Goal: Task Accomplishment & Management: Complete application form

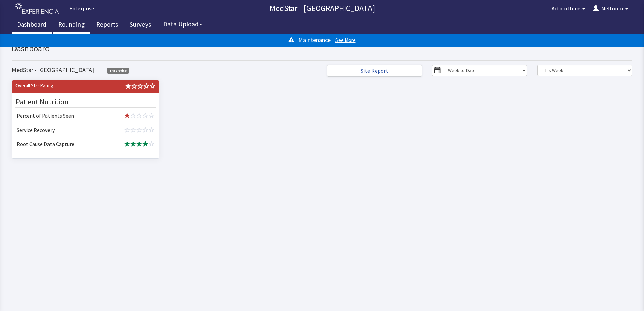
click at [81, 25] on link "Rounding" at bounding box center [71, 25] width 36 height 17
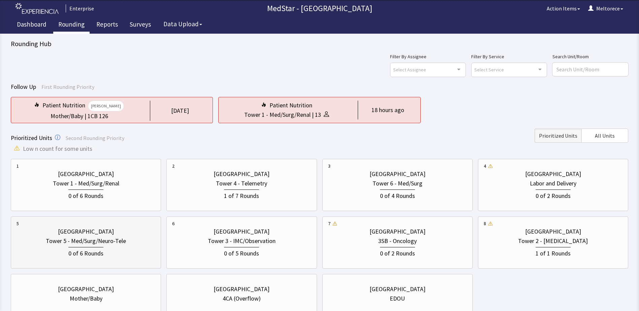
click at [91, 242] on div "Tower 5 - Med/Surg/Neuro-Tele" at bounding box center [86, 241] width 80 height 9
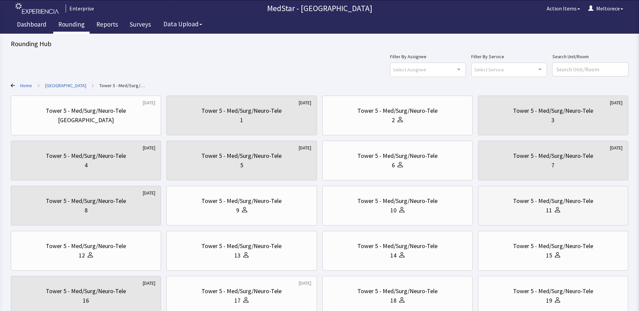
click at [567, 205] on div "Tower 5 - Med/Surg/Neuro-Tele" at bounding box center [553, 200] width 80 height 9
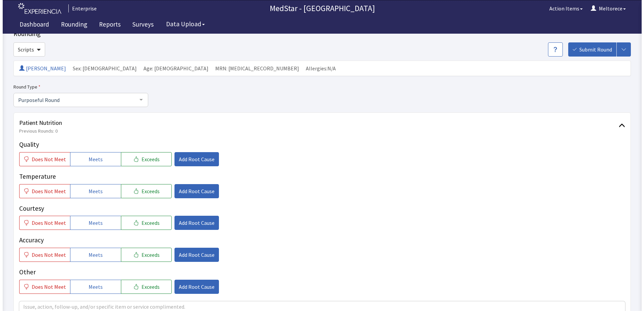
scroll to position [34, 0]
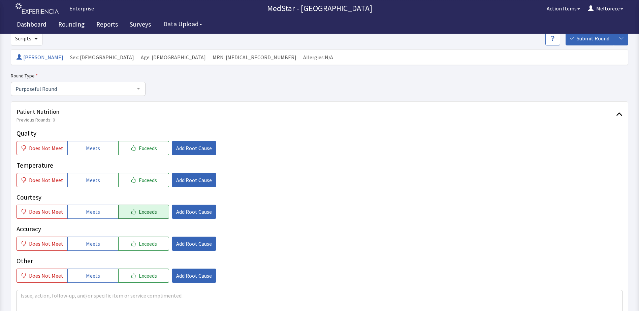
click at [150, 214] on span "Exceeds" at bounding box center [148, 212] width 18 height 8
click at [200, 213] on span "Add Root Cause" at bounding box center [194, 212] width 36 height 8
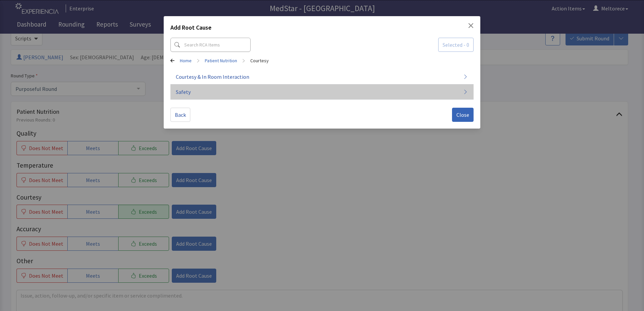
click at [190, 91] on span "Safety" at bounding box center [183, 92] width 15 height 8
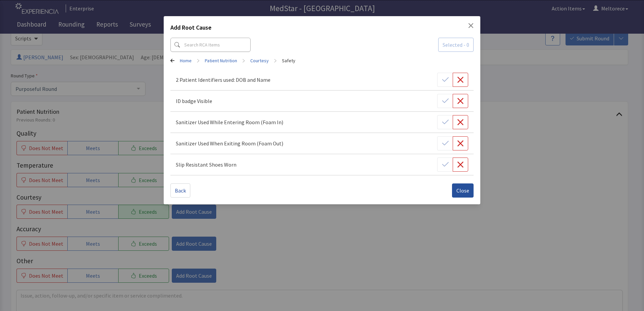
click at [466, 190] on span "Close" at bounding box center [463, 191] width 13 height 8
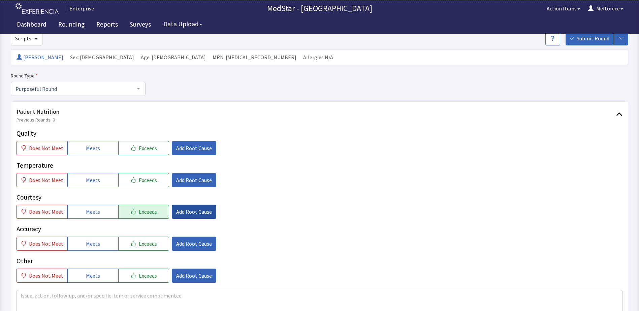
click at [183, 216] on button "Add Root Cause" at bounding box center [194, 212] width 44 height 14
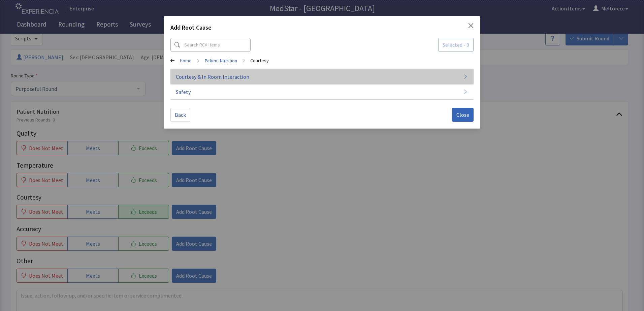
click at [217, 75] on span "Courtesy & In Room Interaction" at bounding box center [212, 77] width 73 height 8
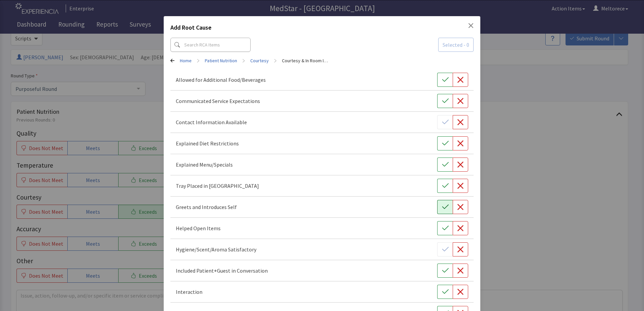
click at [442, 209] on icon "button" at bounding box center [445, 207] width 6 height 4
click at [437, 232] on button "button" at bounding box center [445, 228] width 16 height 14
click at [443, 272] on icon "button" at bounding box center [445, 271] width 7 height 7
click at [444, 297] on button "button" at bounding box center [445, 292] width 16 height 14
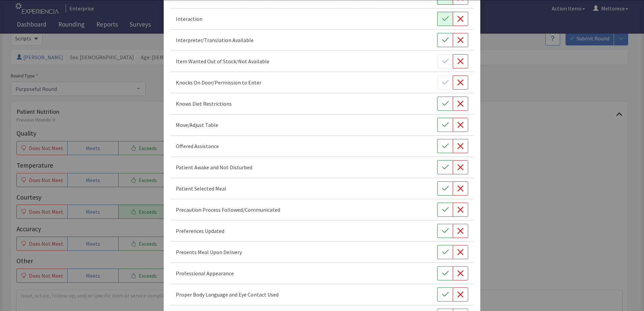
scroll to position [408, 0]
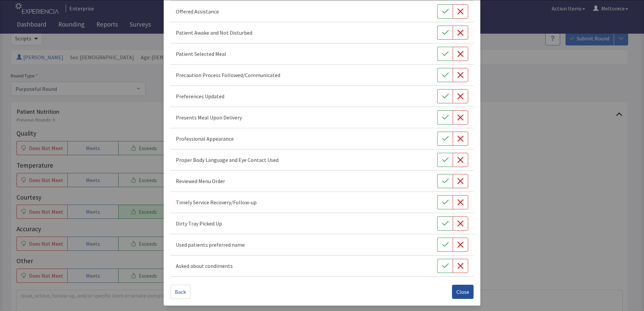
click at [464, 292] on span "Close" at bounding box center [463, 292] width 13 height 8
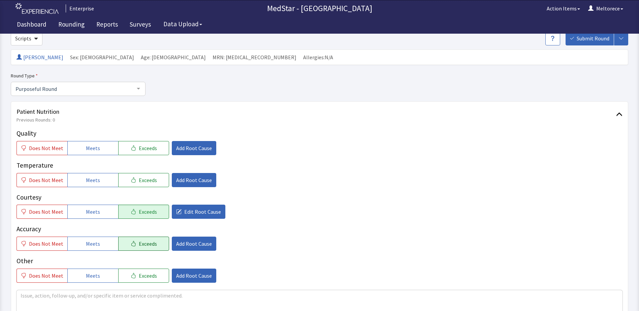
click at [139, 246] on span "Exceeds" at bounding box center [148, 244] width 18 height 8
click at [194, 243] on span "Add Root Cause" at bounding box center [194, 244] width 36 height 8
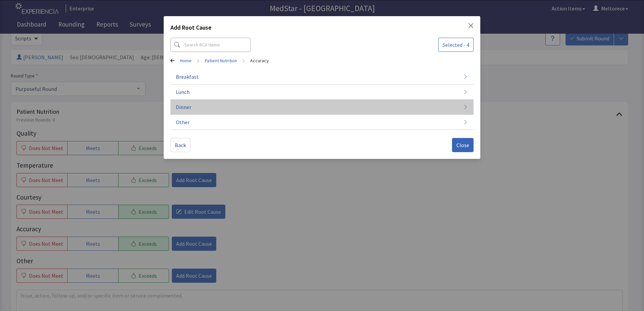
click at [194, 106] on button "Dinner" at bounding box center [322, 107] width 303 height 15
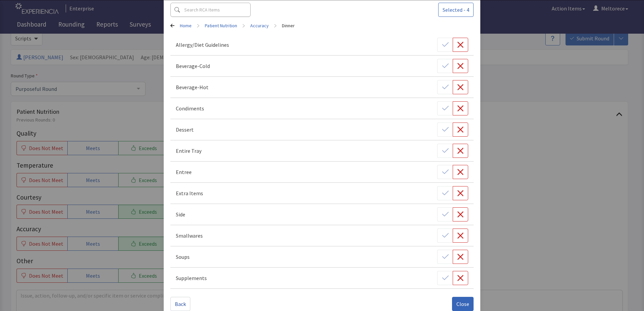
scroll to position [47, 0]
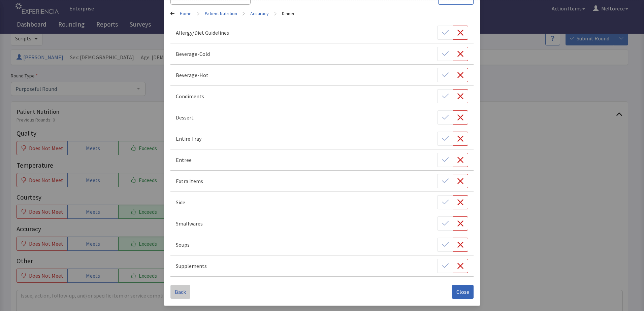
click at [180, 290] on span "Back" at bounding box center [180, 292] width 11 height 8
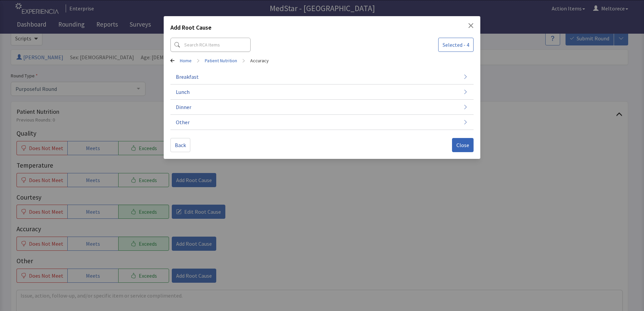
scroll to position [0, 0]
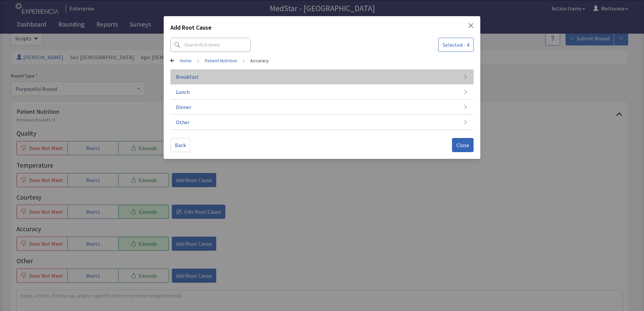
click at [195, 74] on span "Breakfast" at bounding box center [187, 77] width 23 height 8
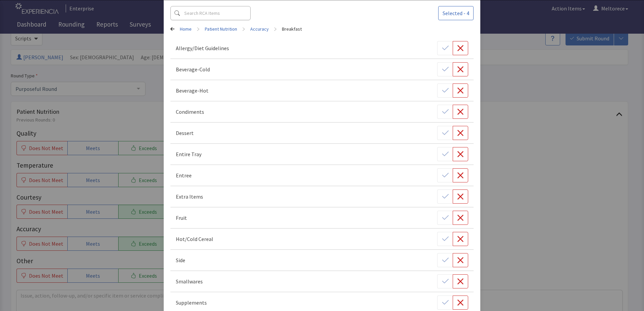
scroll to position [68, 0]
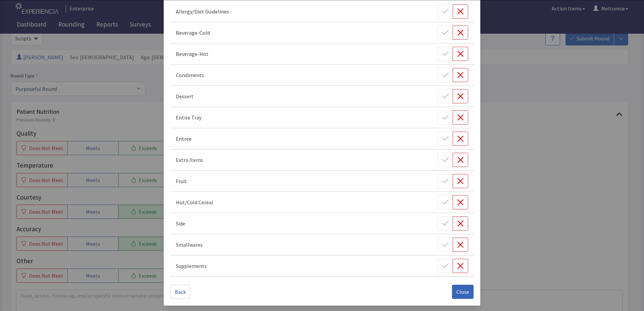
click at [443, 202] on div at bounding box center [452, 202] width 31 height 14
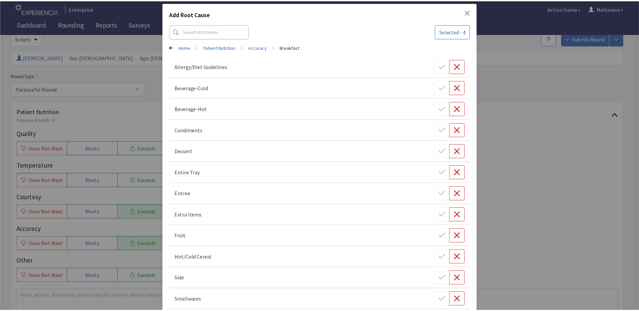
scroll to position [0, 0]
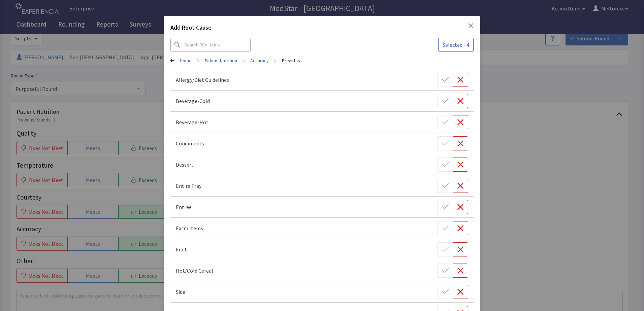
click at [470, 24] on icon "Close" at bounding box center [470, 25] width 5 height 5
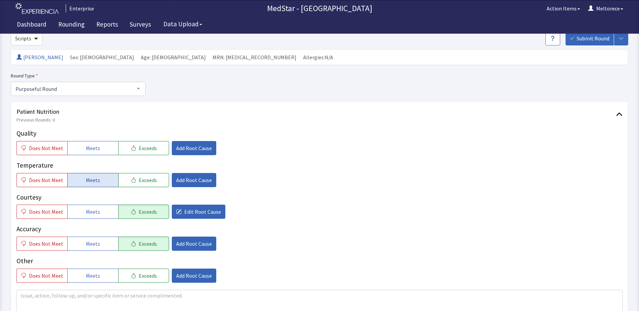
click at [94, 179] on span "Meets" at bounding box center [93, 180] width 14 height 8
click at [100, 149] on button "Meets" at bounding box center [92, 148] width 51 height 14
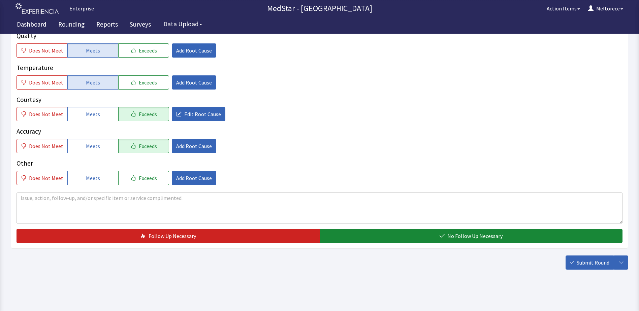
scroll to position [134, 0]
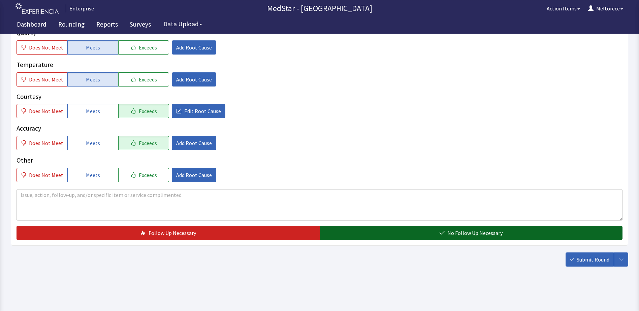
click at [446, 233] on button "No Follow Up Necessary" at bounding box center [471, 233] width 303 height 14
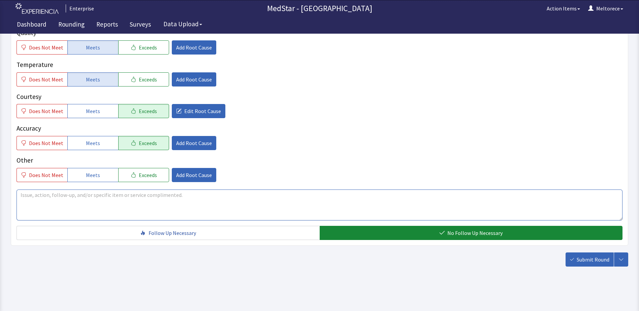
click at [150, 197] on textarea at bounding box center [320, 205] width 606 height 31
click at [115, 195] on textarea "Martez host friendly and respectful during stressful times." at bounding box center [320, 205] width 606 height 31
type textarea "Martez host friendly and respectful during these stressful times."
click at [588, 258] on span "Submit Round" at bounding box center [593, 260] width 33 height 8
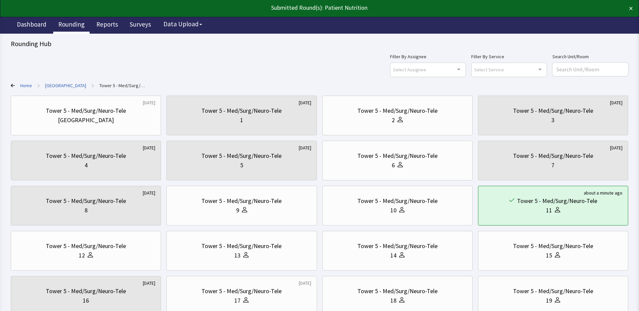
click at [78, 27] on link "Rounding" at bounding box center [71, 25] width 36 height 17
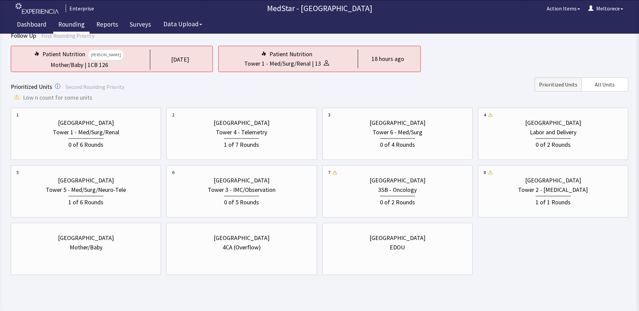
scroll to position [60, 0]
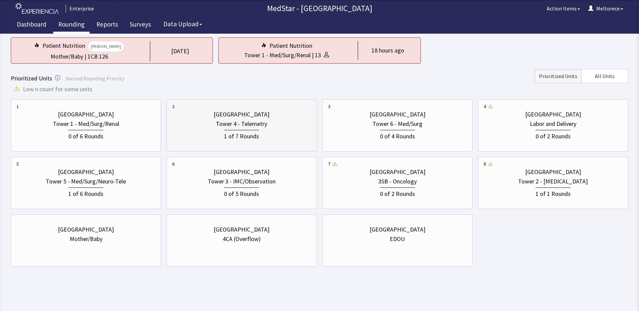
click at [220, 128] on div "Tower 4 - Telemetry" at bounding box center [241, 123] width 51 height 9
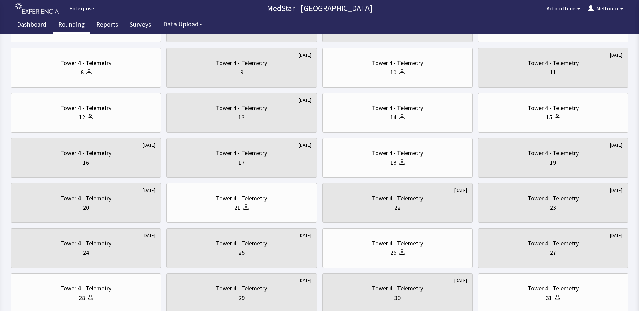
scroll to position [236, 0]
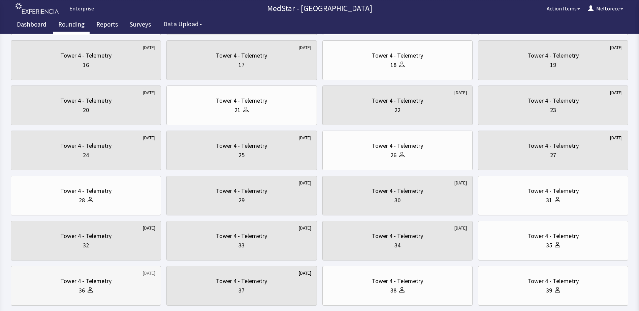
click at [117, 288] on div "36" at bounding box center [86, 290] width 139 height 9
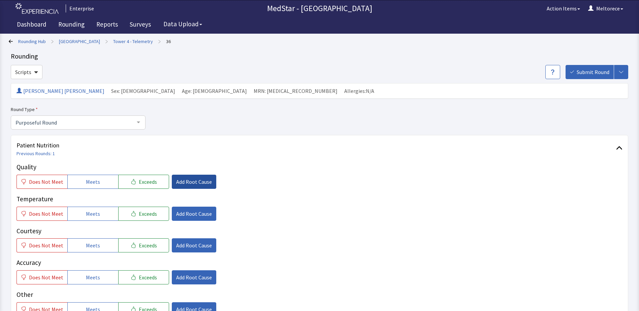
click at [189, 182] on span "Add Root Cause" at bounding box center [194, 182] width 36 height 8
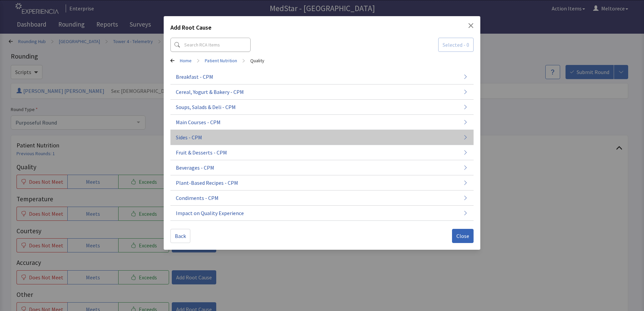
click at [207, 137] on button "Sides - CPM" at bounding box center [322, 137] width 303 height 15
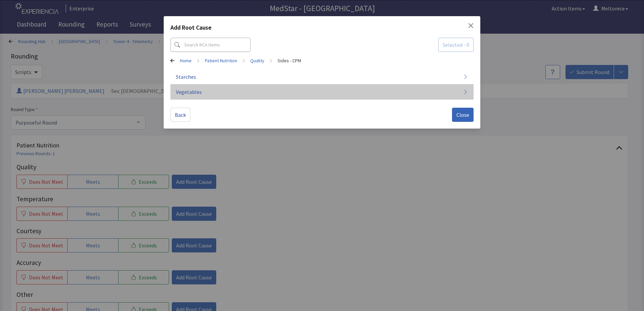
click at [188, 94] on span "Vegetables" at bounding box center [189, 92] width 26 height 8
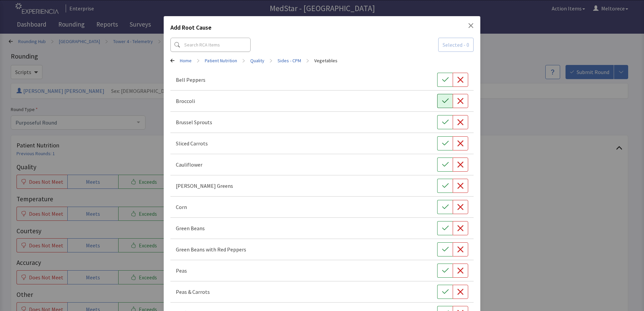
click at [437, 96] on button "button" at bounding box center [445, 101] width 16 height 14
click at [442, 248] on icon "button" at bounding box center [445, 249] width 7 height 7
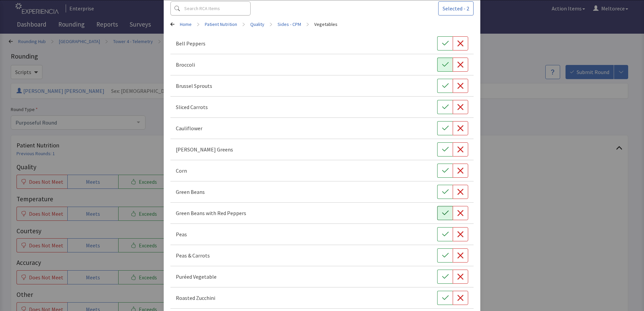
scroll to position [68, 0]
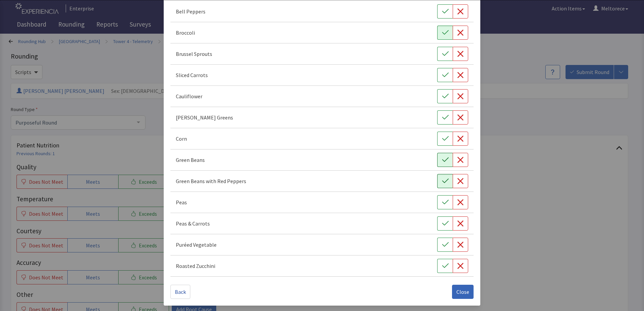
click at [442, 158] on icon "button" at bounding box center [445, 160] width 7 height 7
click at [442, 180] on icon "button" at bounding box center [445, 181] width 7 height 7
click at [459, 181] on icon "button" at bounding box center [460, 181] width 7 height 7
click at [442, 225] on icon "button" at bounding box center [445, 223] width 7 height 7
click at [465, 290] on span "Close" at bounding box center [463, 292] width 13 height 8
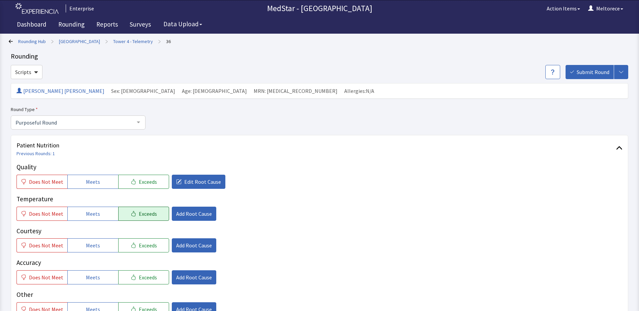
click at [134, 214] on button "Exceeds" at bounding box center [143, 214] width 51 height 14
click at [185, 209] on button "Add Root Cause" at bounding box center [194, 214] width 44 height 14
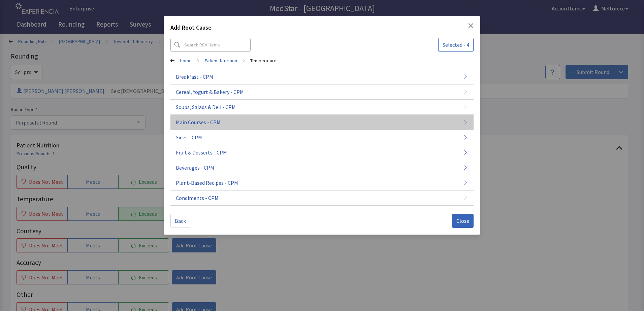
click at [213, 123] on span "Main Courses - CPM" at bounding box center [198, 122] width 45 height 8
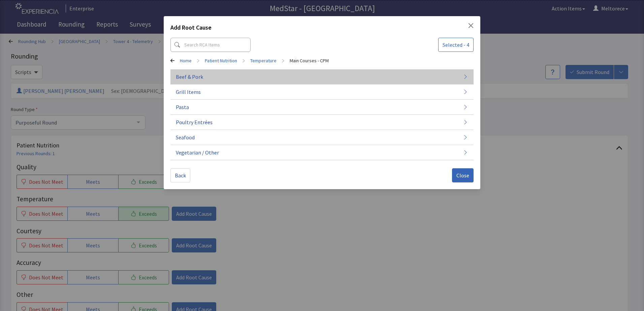
click at [193, 79] on span "Beef & Pork" at bounding box center [189, 77] width 27 height 8
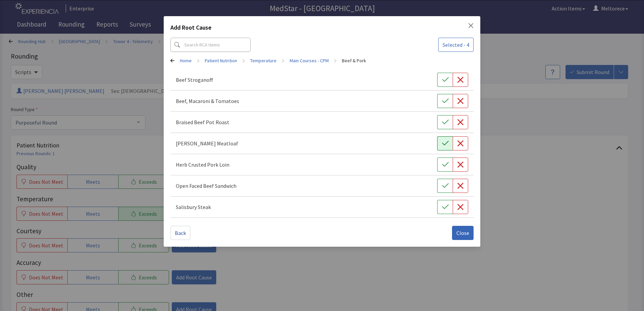
click at [445, 146] on icon "button" at bounding box center [445, 143] width 7 height 7
click at [443, 123] on icon "button" at bounding box center [445, 122] width 6 height 4
click at [445, 145] on icon "button" at bounding box center [445, 143] width 6 height 4
click at [459, 165] on icon "button" at bounding box center [460, 164] width 7 height 7
click at [468, 233] on span "Close" at bounding box center [463, 233] width 13 height 8
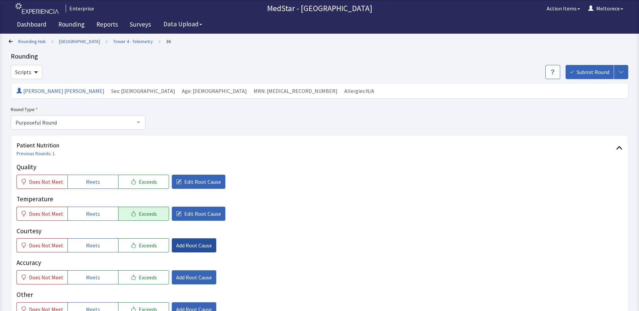
click at [194, 247] on span "Add Root Cause" at bounding box center [194, 246] width 36 height 8
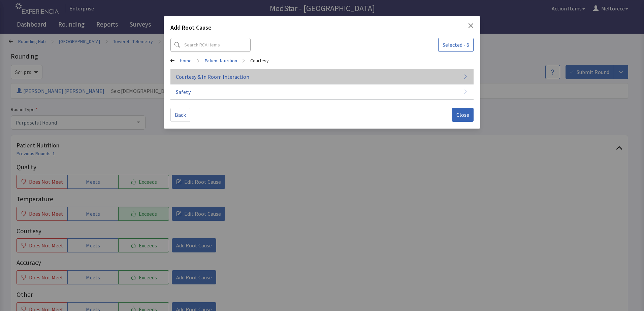
click at [223, 75] on span "Courtesy & In Room Interaction" at bounding box center [212, 77] width 73 height 8
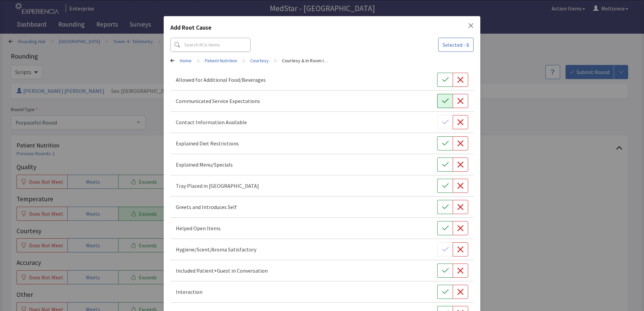
click at [442, 101] on icon "button" at bounding box center [445, 101] width 7 height 7
click at [442, 164] on icon "button" at bounding box center [445, 164] width 7 height 7
click at [446, 186] on button "button" at bounding box center [445, 186] width 16 height 14
click at [442, 205] on icon "button" at bounding box center [445, 207] width 7 height 7
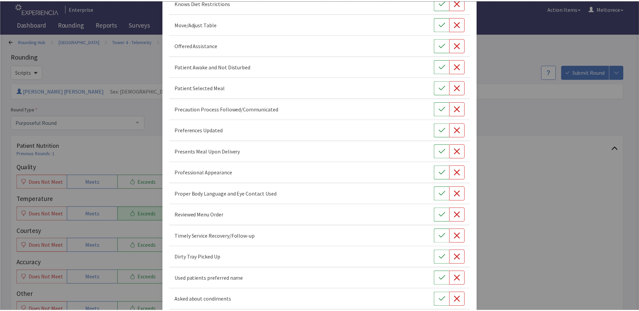
scroll to position [408, 0]
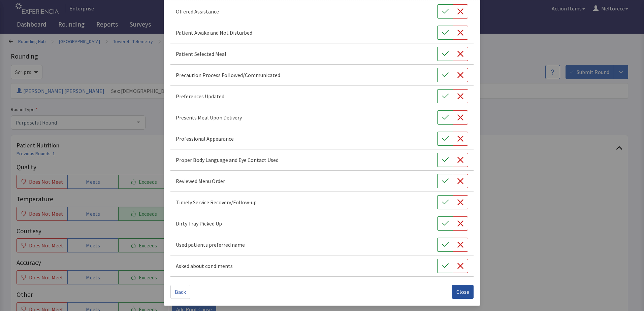
click at [464, 288] on span "Close" at bounding box center [463, 292] width 13 height 8
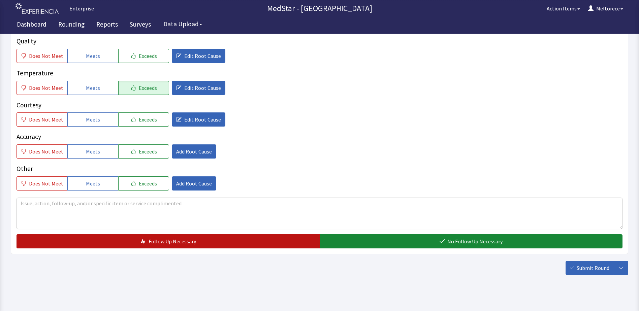
scroll to position [134, 0]
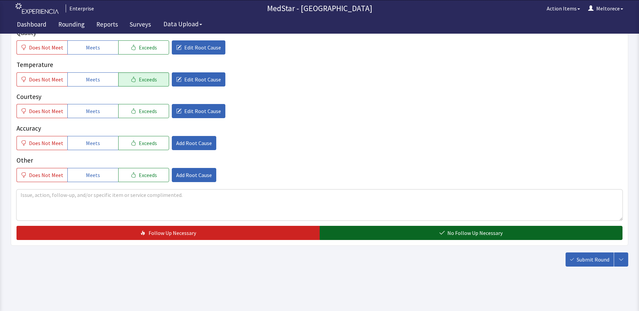
click at [406, 235] on button "No Follow Up Necessary" at bounding box center [471, 233] width 303 height 14
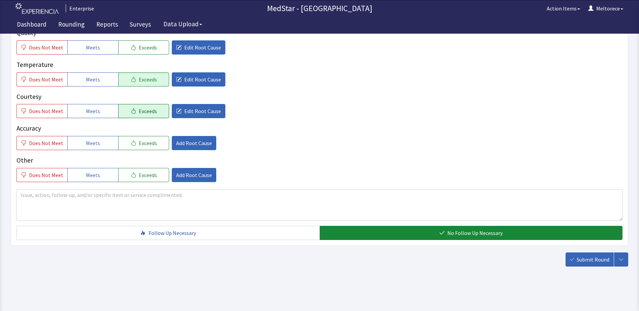
click at [147, 108] on span "Exceeds" at bounding box center [148, 111] width 18 height 8
click at [94, 142] on span "Meets" at bounding box center [93, 143] width 14 height 8
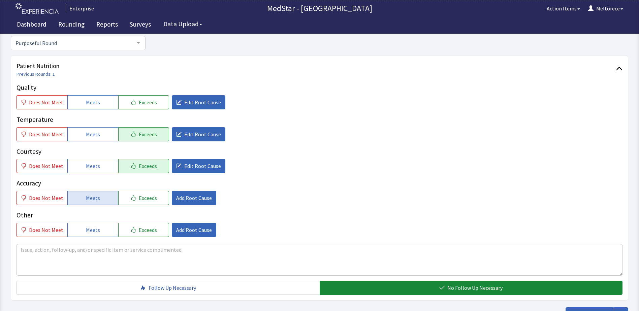
scroll to position [33, 0]
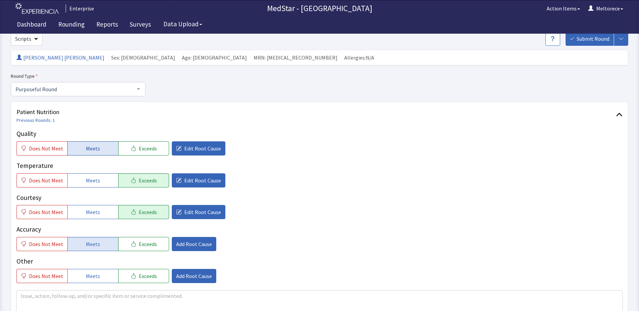
click at [99, 150] on button "Meets" at bounding box center [92, 149] width 51 height 14
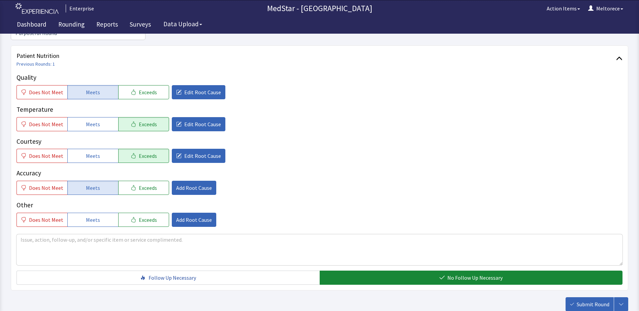
scroll to position [134, 0]
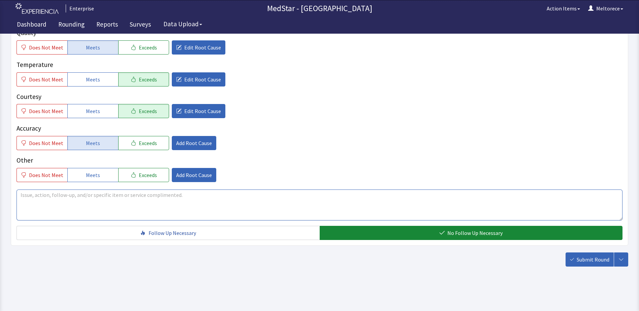
click at [101, 196] on textarea at bounding box center [320, 205] width 606 height 31
click at [194, 80] on span "Edit Root Cause" at bounding box center [202, 79] width 37 height 8
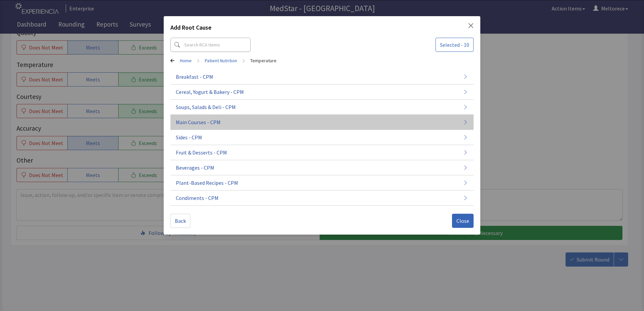
click at [215, 121] on span "Main Courses - CPM" at bounding box center [198, 122] width 45 height 8
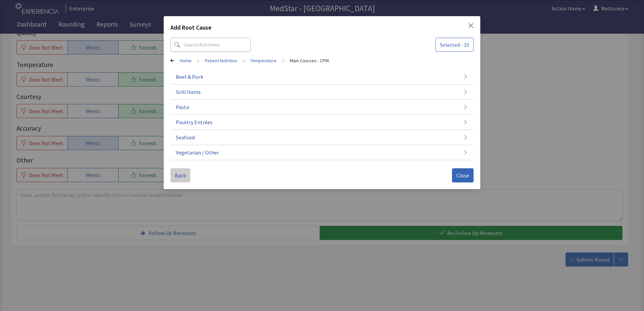
click at [181, 172] on span "Back" at bounding box center [180, 176] width 11 height 8
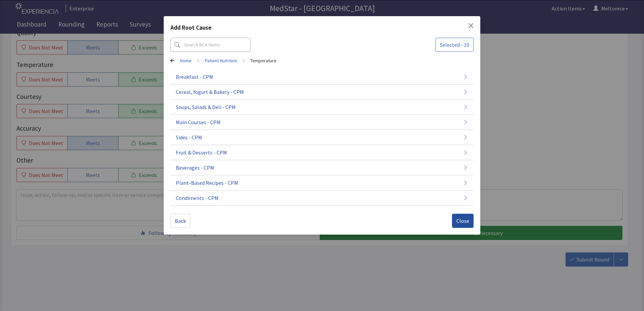
click at [462, 223] on span "Close" at bounding box center [463, 221] width 13 height 8
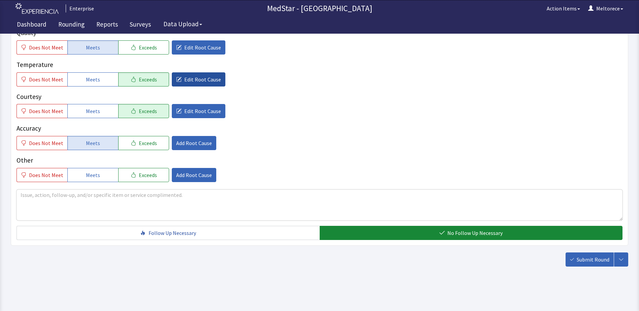
click at [205, 78] on span "Edit Root Cause" at bounding box center [202, 79] width 37 height 8
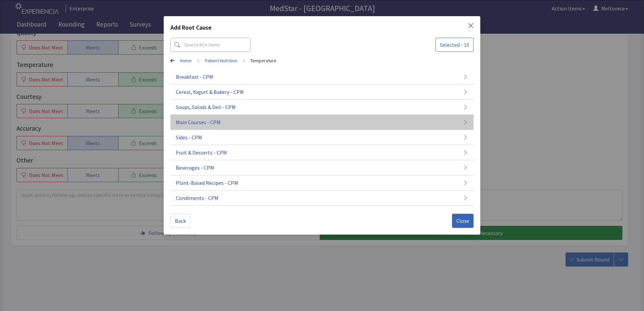
click at [208, 123] on span "Main Courses - CPM" at bounding box center [198, 122] width 45 height 8
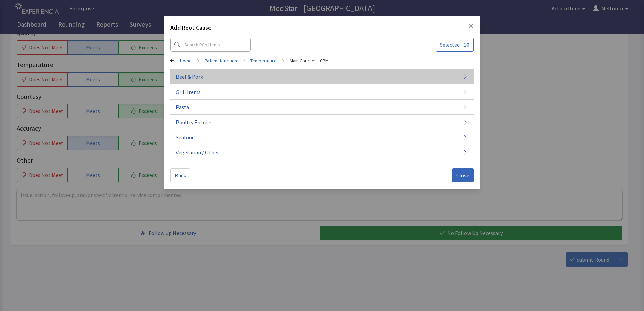
click at [202, 76] on button "Beef & Pork" at bounding box center [322, 76] width 303 height 15
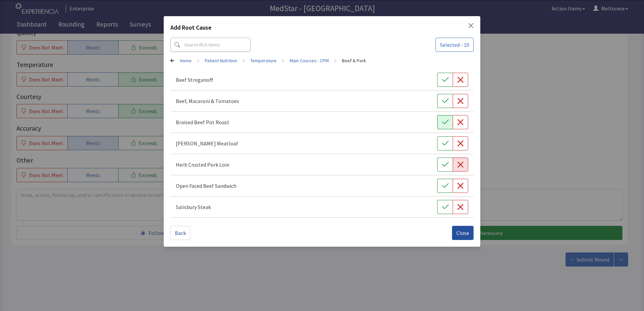
click at [471, 233] on button "Close" at bounding box center [463, 233] width 22 height 14
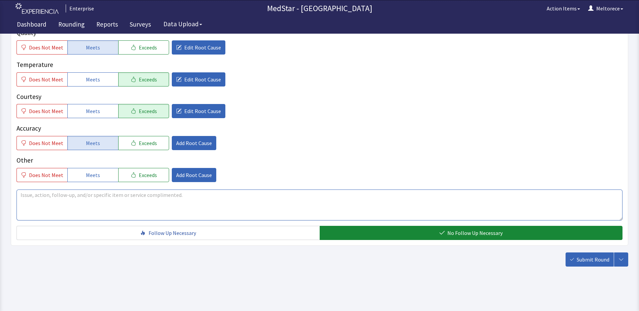
click at [133, 199] on textarea at bounding box center [320, 205] width 606 height 31
type textarea "Pork Loin cut to small and not proper temperature."
click at [590, 259] on span "Submit Round" at bounding box center [593, 260] width 33 height 8
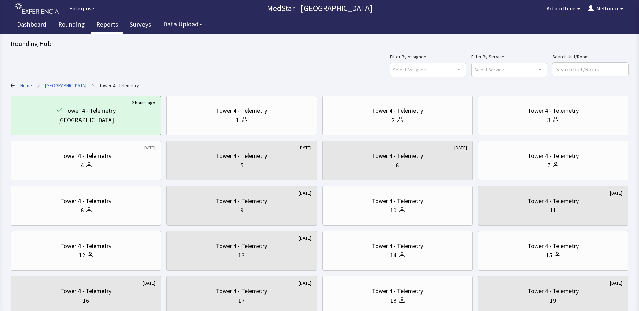
click at [114, 21] on link "Reports" at bounding box center [107, 25] width 32 height 17
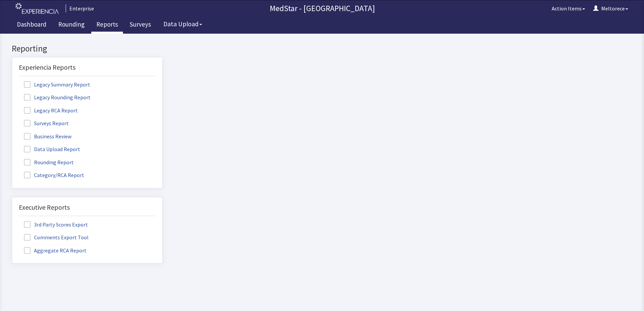
click at [29, 162] on span at bounding box center [27, 162] width 7 height 7
click at [12, 159] on input "Rounding Report" at bounding box center [12, 159] width 0 height 0
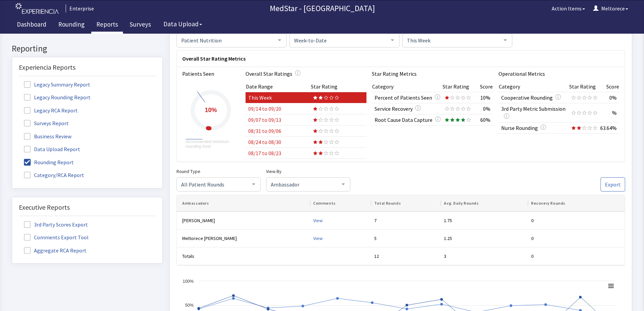
scroll to position [135, 0]
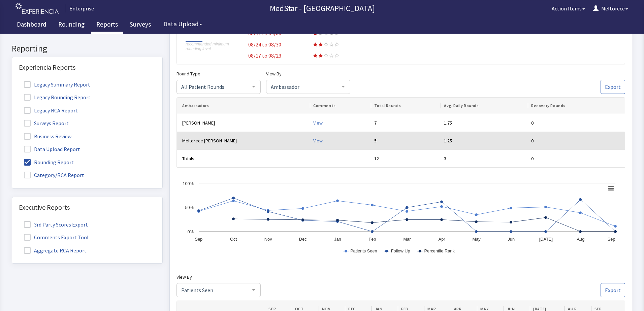
click at [313, 140] on div "View" at bounding box center [341, 140] width 56 height 7
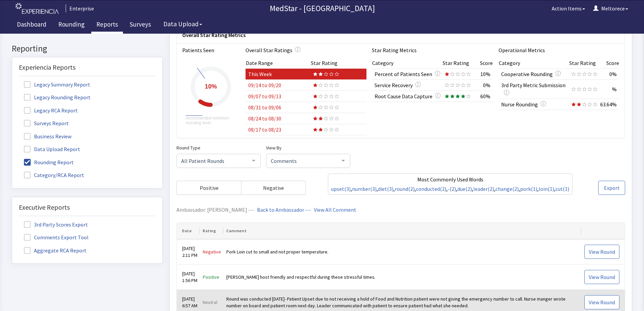
scroll to position [0, 0]
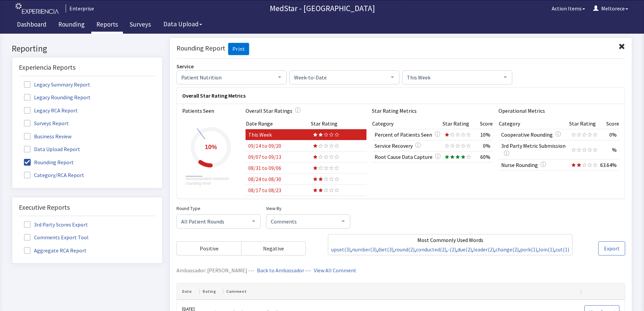
click at [372, 78] on span "Week-to-Date" at bounding box center [338, 76] width 93 height 7
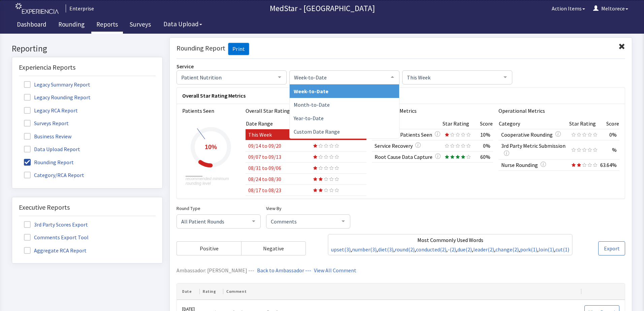
click at [323, 89] on span "Week-to-Date" at bounding box center [311, 91] width 35 height 7
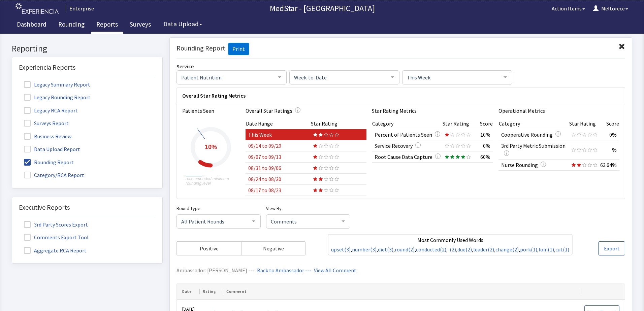
click at [450, 77] on span "This Week" at bounding box center [451, 76] width 93 height 7
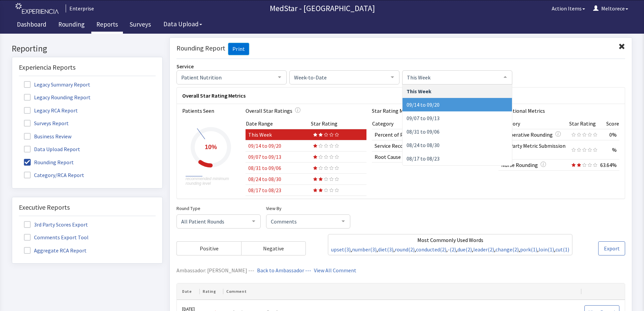
click at [427, 104] on span "09/14 to 09/20" at bounding box center [423, 104] width 33 height 7
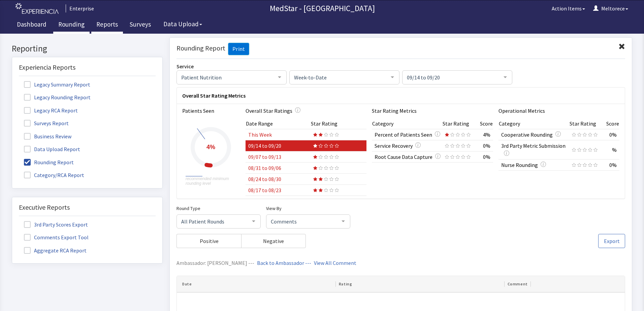
click at [61, 26] on link "Rounding" at bounding box center [71, 25] width 36 height 17
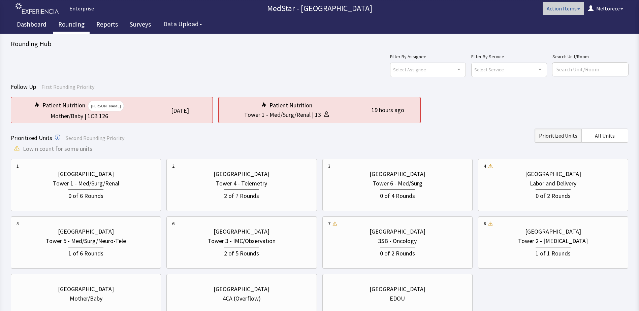
click at [569, 8] on button "Action Items" at bounding box center [563, 8] width 41 height 13
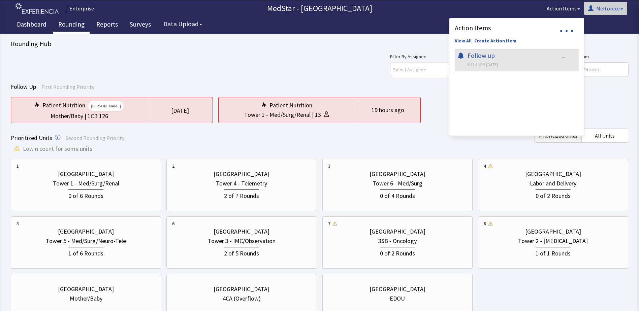
click at [614, 5] on button "Meltorece" at bounding box center [605, 8] width 43 height 13
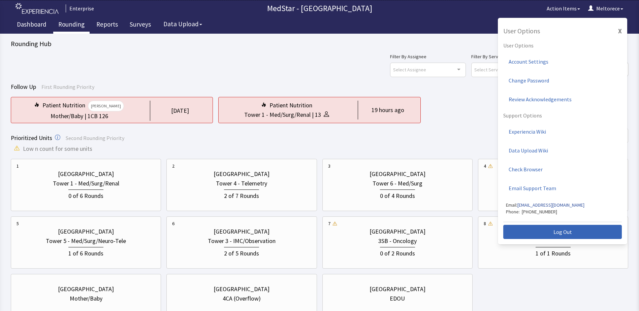
click at [355, 76] on div "Filter By Assignee Select Assignee Clear Selection [PERSON_NAME] [PERSON_NAME] …" at bounding box center [320, 65] width 618 height 24
